Goal: Consume media (video, audio)

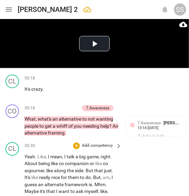
scroll to position [7001, 0]
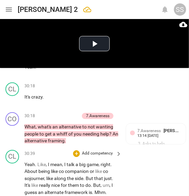
click at [94, 190] on span "." at bounding box center [93, 192] width 2 height 5
click at [96, 190] on span "Mhm" at bounding box center [100, 192] width 11 height 5
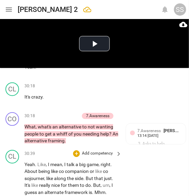
click at [94, 190] on span "." at bounding box center [93, 192] width 2 height 5
click at [99, 183] on span "But" at bounding box center [96, 185] width 7 height 5
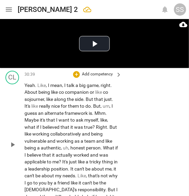
scroll to position [7081, 0]
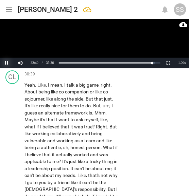
click at [4, 65] on button "Pause" at bounding box center [7, 63] width 14 height 10
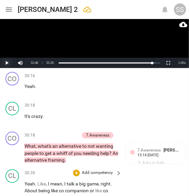
scroll to position [6983, 0]
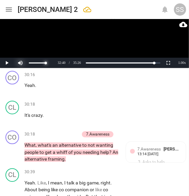
click at [20, 63] on div at bounding box center [34, 63] width 41 height 10
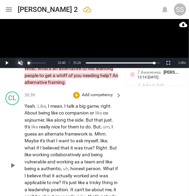
scroll to position [7078, 0]
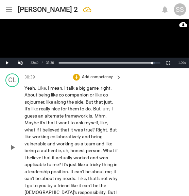
click at [24, 135] on div "play_arrow pause" at bounding box center [15, 147] width 17 height 121
